Goal: Transaction & Acquisition: Purchase product/service

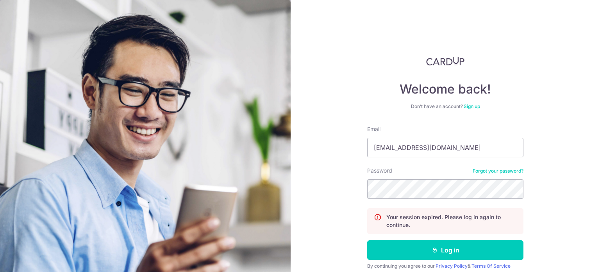
type input "[EMAIL_ADDRESS][DOMAIN_NAME]"
click at [367, 240] on button "Log in" at bounding box center [445, 250] width 156 height 20
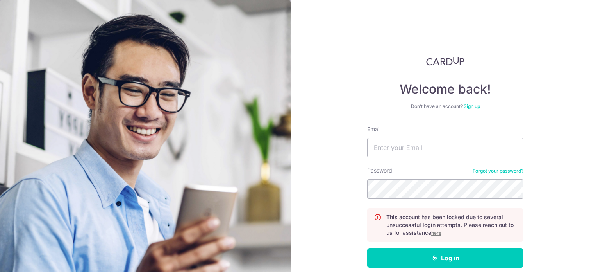
click at [436, 234] on u "here" at bounding box center [436, 233] width 10 height 6
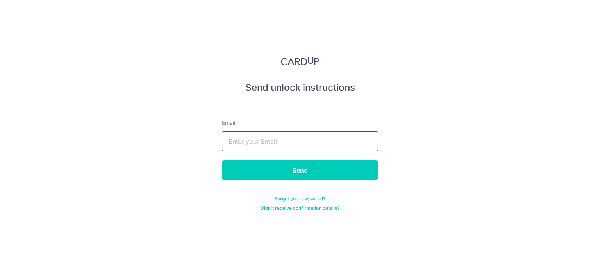
click at [336, 149] on input "text" at bounding box center [300, 141] width 156 height 20
type input "[EMAIL_ADDRESS][DOMAIN_NAME]"
click at [222, 160] on input "Send" at bounding box center [300, 170] width 156 height 20
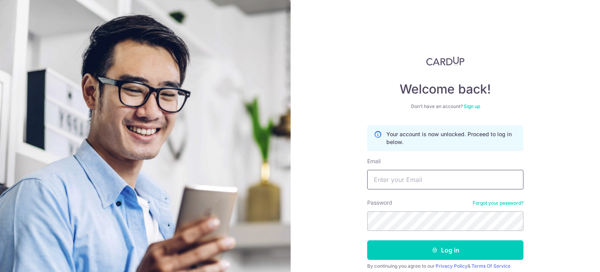
click at [409, 181] on input "Email" at bounding box center [445, 180] width 156 height 20
type input "[EMAIL_ADDRESS][DOMAIN_NAME]"
click at [367, 240] on button "Log in" at bounding box center [445, 250] width 156 height 20
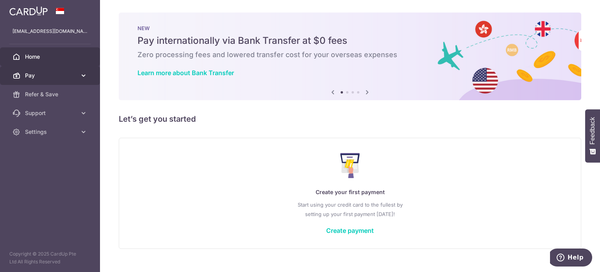
click at [55, 79] on span "Pay" at bounding box center [51, 76] width 52 height 8
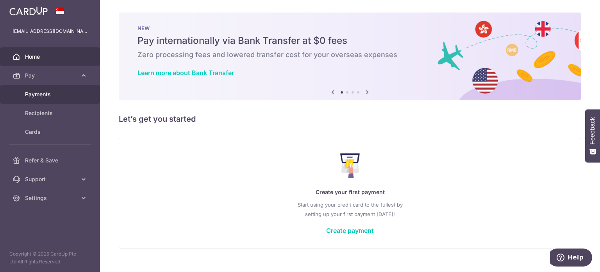
click at [72, 98] on link "Payments" at bounding box center [50, 94] width 100 height 19
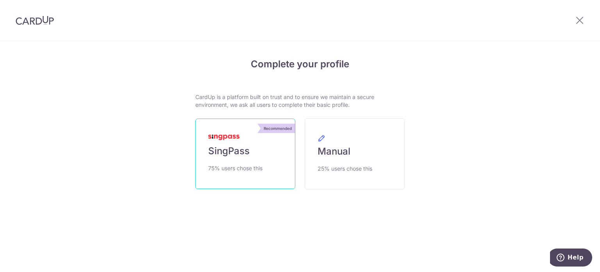
click at [234, 156] on span "SingPass" at bounding box center [228, 151] width 41 height 13
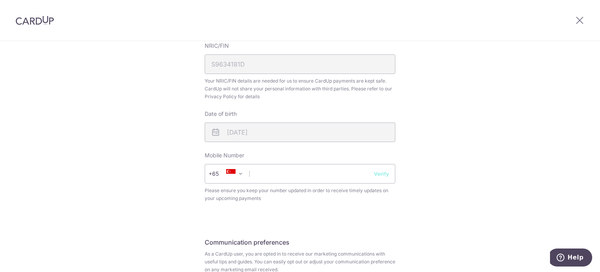
scroll to position [234, 0]
click at [330, 175] on input "text" at bounding box center [300, 173] width 191 height 20
type input "84281038"
click at [378, 173] on button "Verify" at bounding box center [381, 173] width 15 height 8
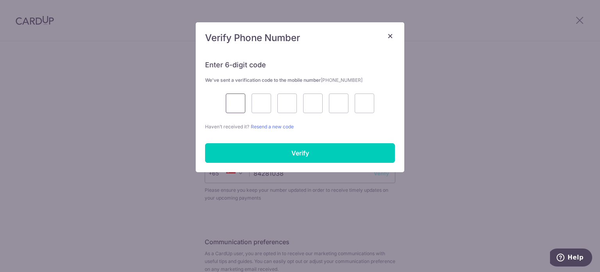
click at [241, 103] on input "text" at bounding box center [236, 103] width 20 height 20
type input "2"
type input "5"
type input "9"
type input "6"
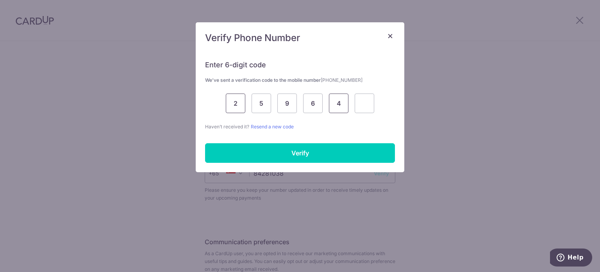
type input "4"
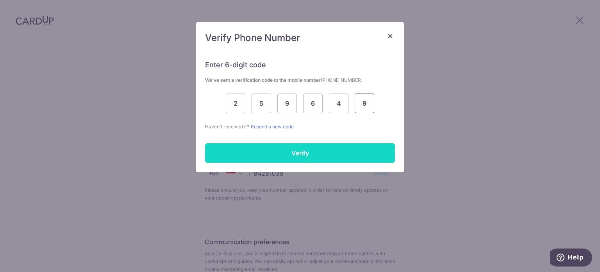
type input "9"
click at [266, 149] on input "Verify" at bounding box center [300, 153] width 190 height 20
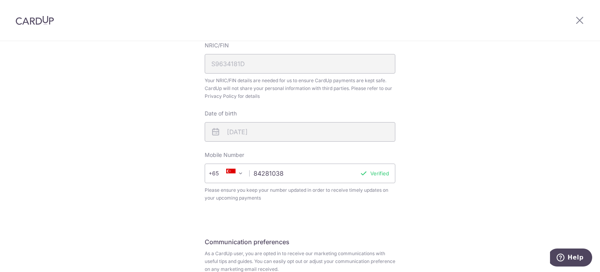
scroll to position [306, 0]
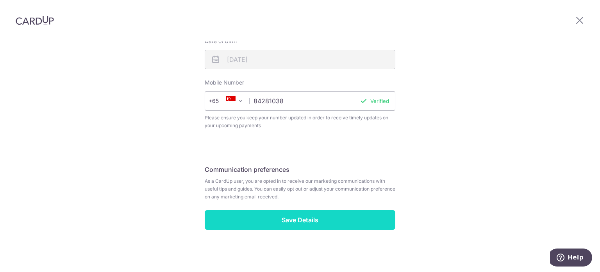
click at [282, 225] on input "Save Details" at bounding box center [300, 220] width 191 height 20
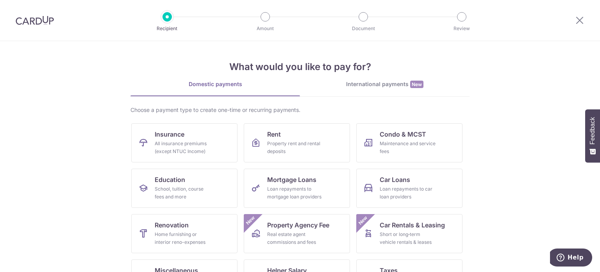
scroll to position [13, 0]
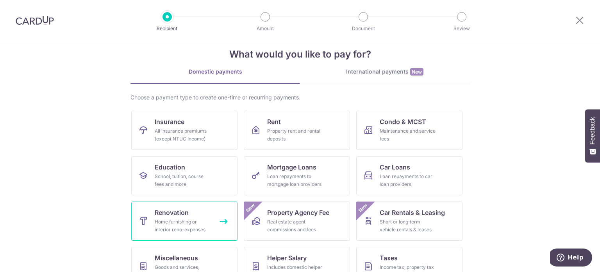
click at [168, 220] on div "Home furnishing or interior reno-expenses" at bounding box center [183, 226] width 56 height 16
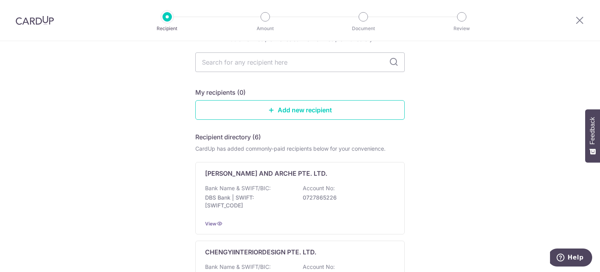
scroll to position [42, 0]
type input "J"
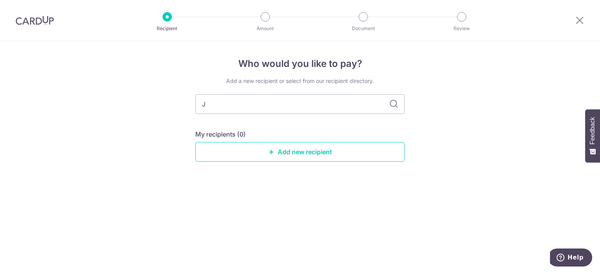
scroll to position [0, 0]
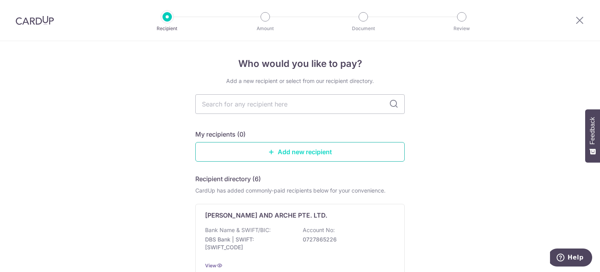
drag, startPoint x: 328, startPoint y: 141, endPoint x: 311, endPoint y: 149, distance: 18.7
click at [311, 149] on link "Add new recipient" at bounding box center [299, 152] width 209 height 20
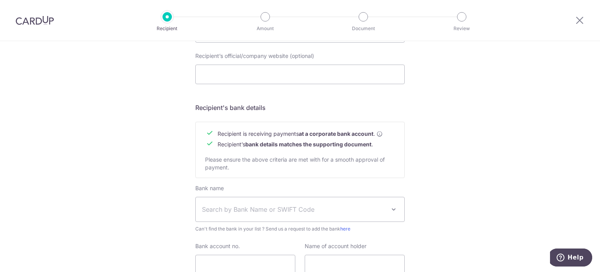
scroll to position [356, 0]
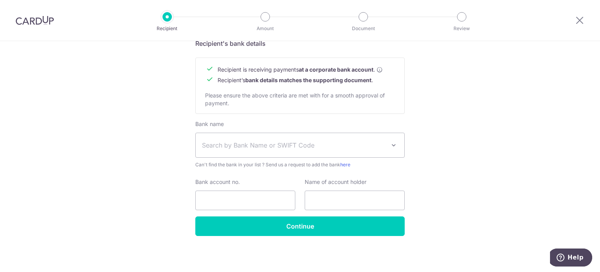
click at [574, 17] on div at bounding box center [580, 20] width 41 height 41
click at [577, 18] on icon at bounding box center [579, 20] width 9 height 10
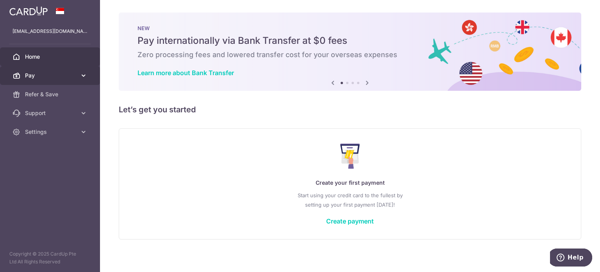
click at [47, 80] on link "Pay" at bounding box center [50, 75] width 100 height 19
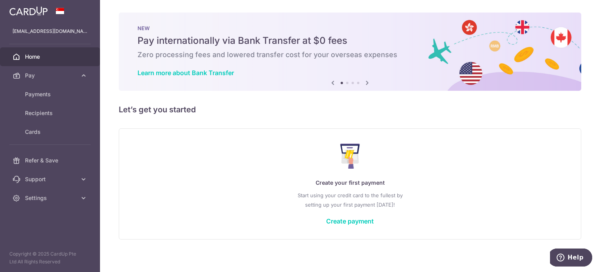
click at [43, 62] on link "Home" at bounding box center [50, 56] width 100 height 19
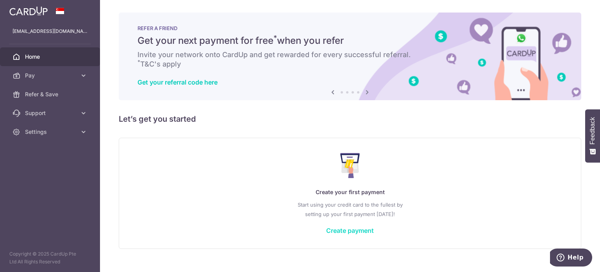
click at [342, 232] on link "Create payment" at bounding box center [350, 230] width 48 height 8
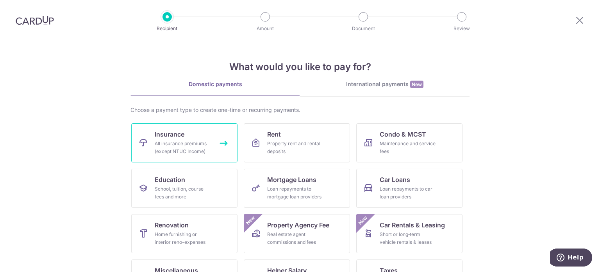
click at [177, 147] on div "All insurance premiums (except NTUC Income)" at bounding box center [183, 148] width 56 height 16
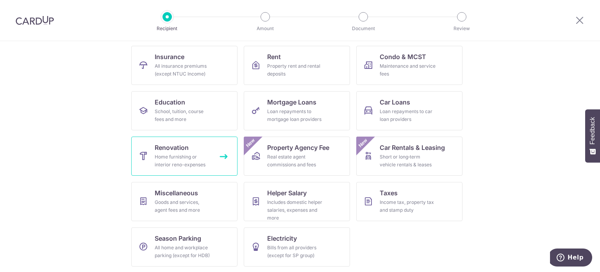
click at [180, 153] on div "Home furnishing or interior reno-expenses" at bounding box center [183, 161] width 56 height 16
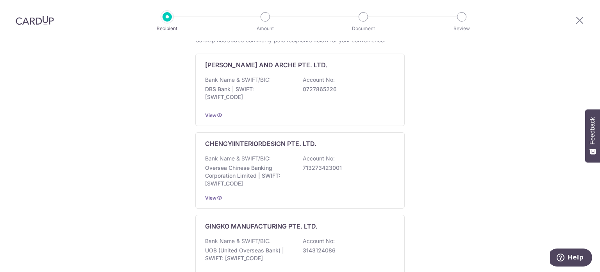
scroll to position [150, 0]
